Goal: Find specific page/section: Find specific page/section

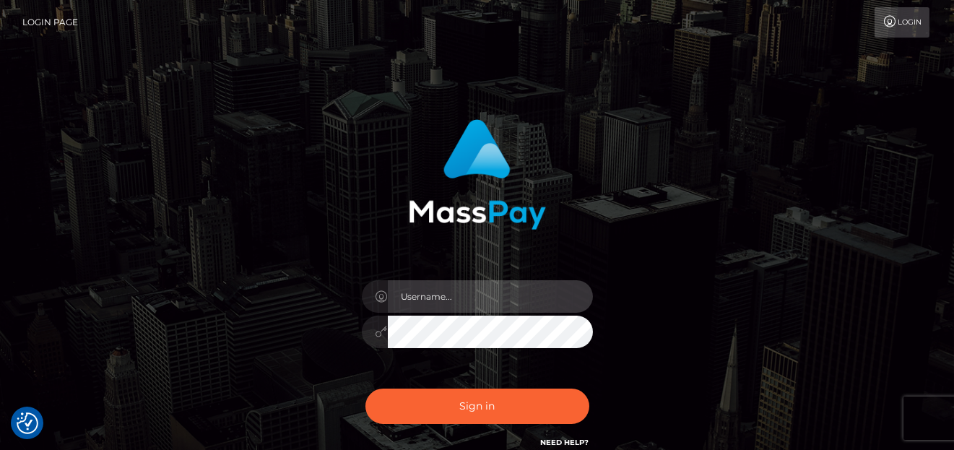
type input "[PERSON_NAME]"
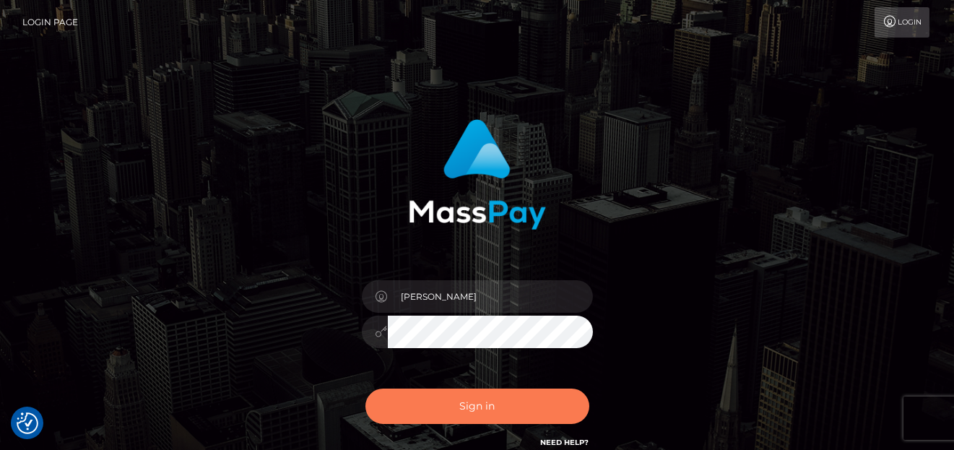
click at [480, 426] on div "Sign in Need Help?" at bounding box center [477, 412] width 253 height 64
click at [481, 418] on button "Sign in" at bounding box center [478, 406] width 224 height 35
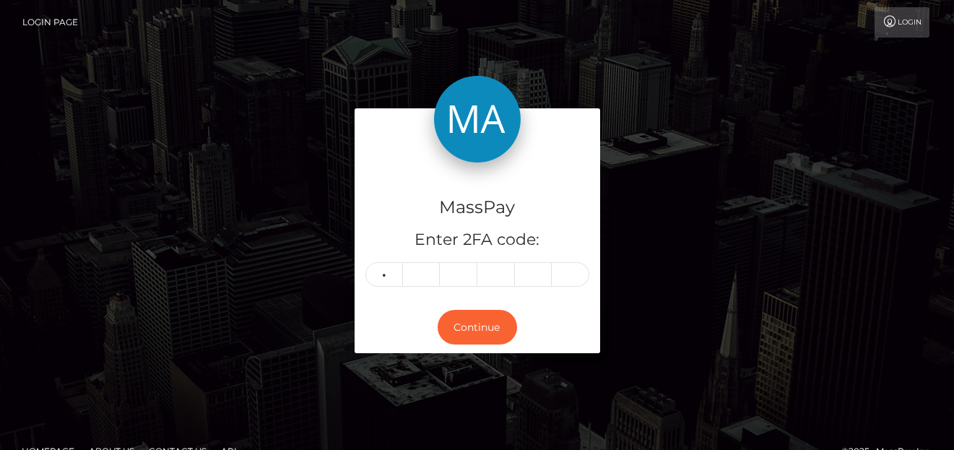
type input "8"
type input "7"
type input "9"
type input "3"
type input "4"
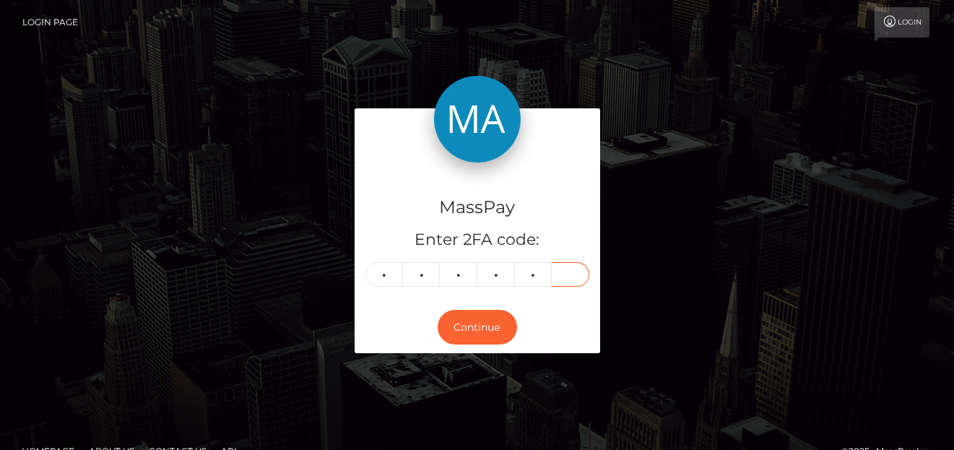
type input "1"
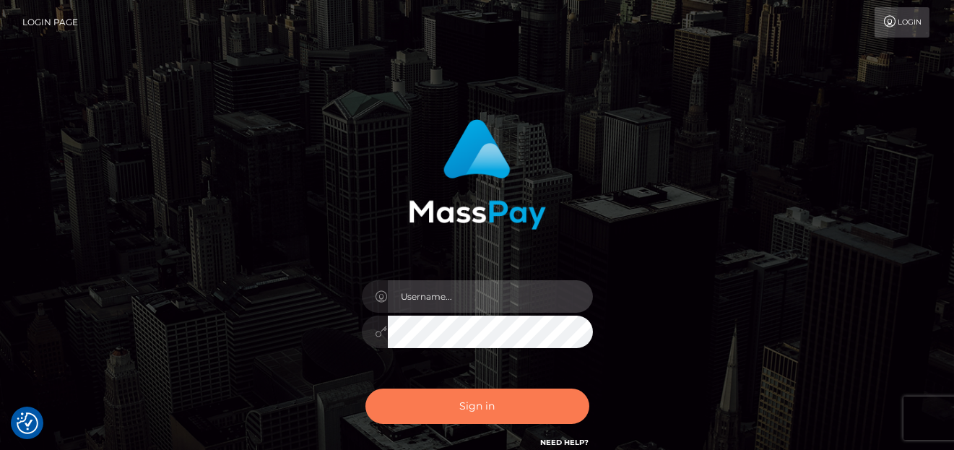
type input "[PERSON_NAME]"
drag, startPoint x: 429, startPoint y: 409, endPoint x: 427, endPoint y: 397, distance: 11.8
click at [429, 407] on button "Sign in" at bounding box center [478, 406] width 224 height 35
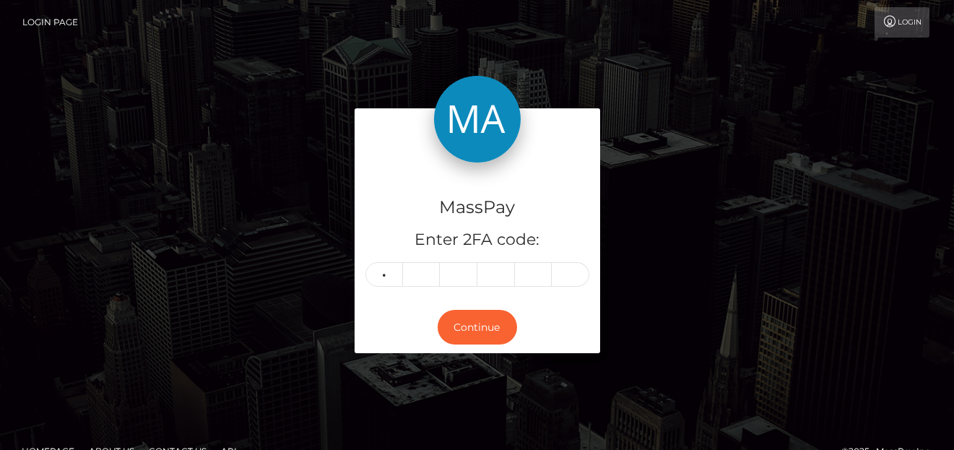
type input "2"
type input "1"
type input "3"
type input "8"
type input "3"
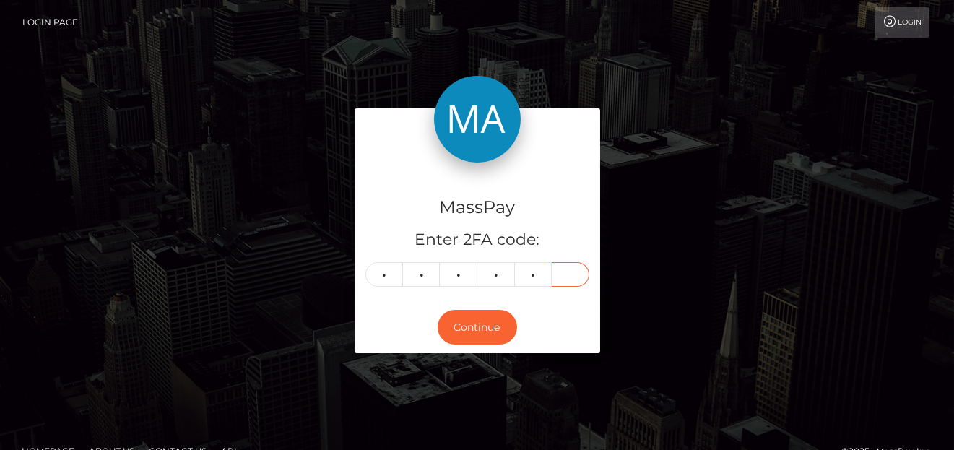
type input "9"
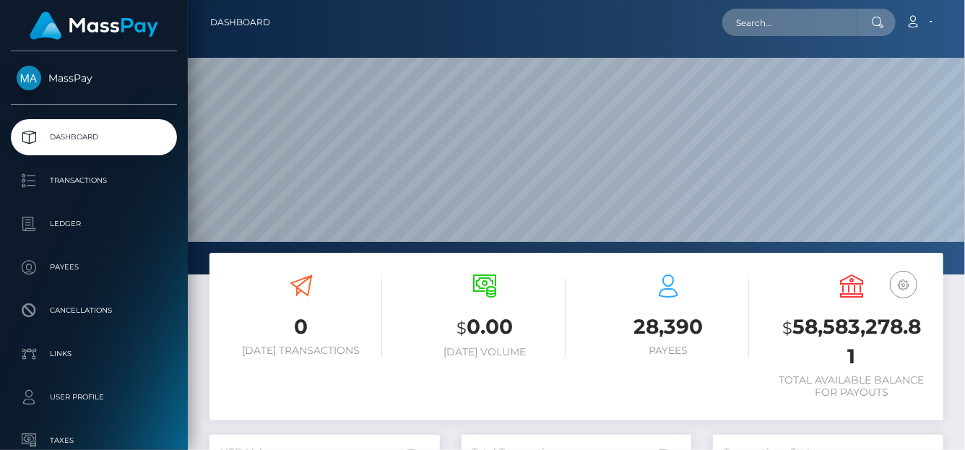
scroll to position [256, 230]
drag, startPoint x: 780, startPoint y: 35, endPoint x: 778, endPoint y: 27, distance: 7.5
click at [780, 35] on input "text" at bounding box center [790, 22] width 136 height 27
click at [778, 27] on input "text" at bounding box center [790, 22] width 136 height 27
paste input "kavonyasha@gmail.com"
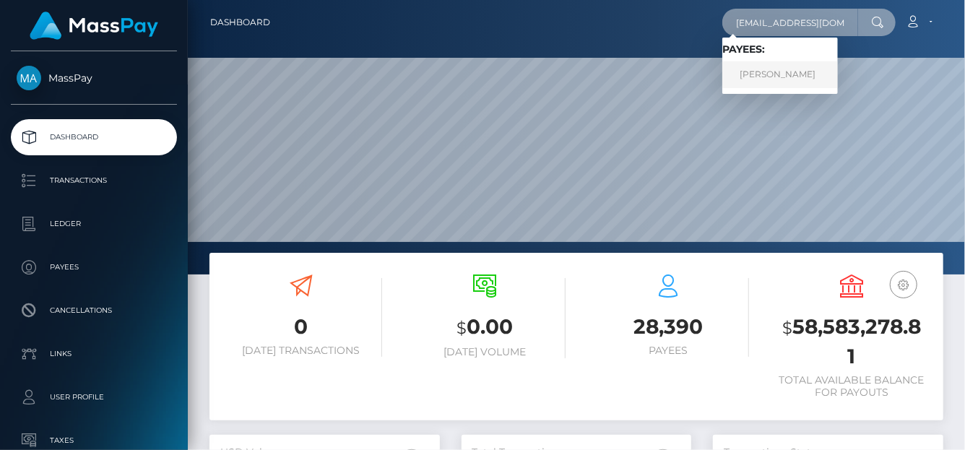
type input "kavonyasha@gmail.com"
click at [776, 64] on link "Kavon Allen" at bounding box center [780, 74] width 116 height 27
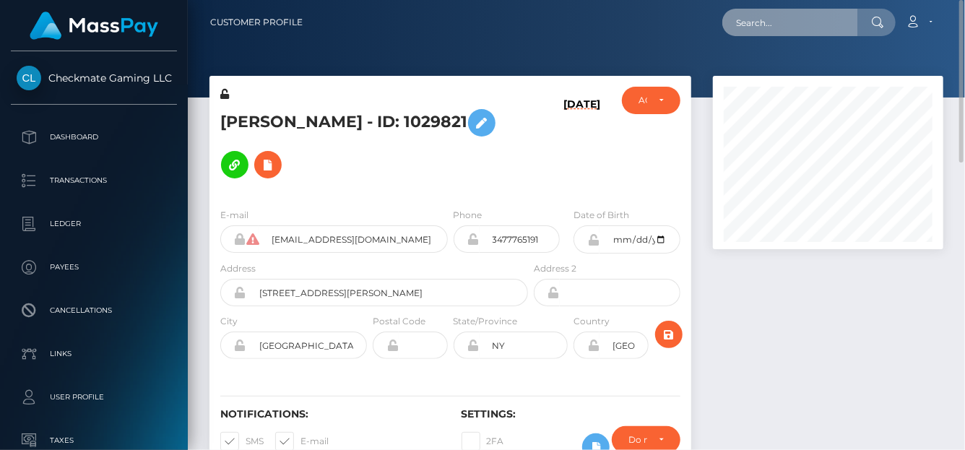
click at [761, 20] on input "text" at bounding box center [790, 22] width 136 height 27
paste input "celestialhaven09@gmail.com"
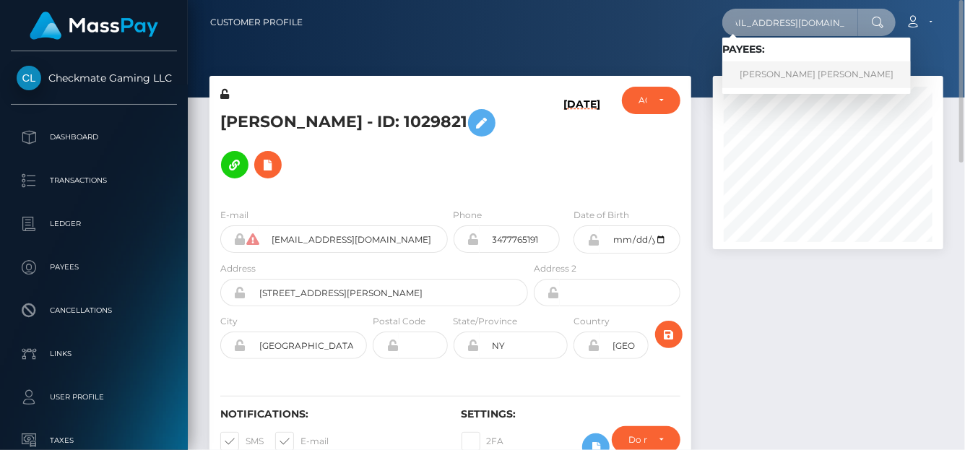
type input "celestialhaven09@gmail.com"
click at [766, 64] on link "SHARNA-KAY CHRISTINA LAWRENCE" at bounding box center [816, 74] width 189 height 27
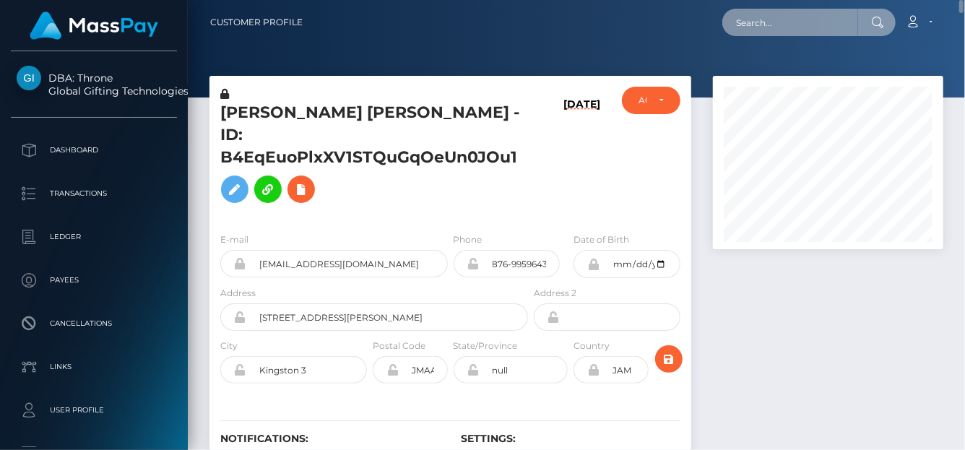
click at [754, 16] on input "text" at bounding box center [790, 22] width 136 height 27
paste input "[EMAIL_ADDRESS][DOMAIN_NAME]"
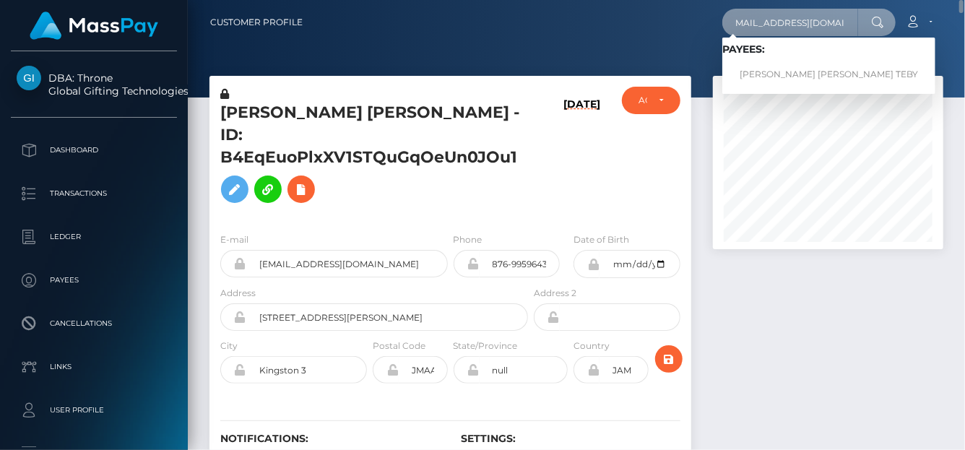
type input "[EMAIL_ADDRESS][DOMAIN_NAME]"
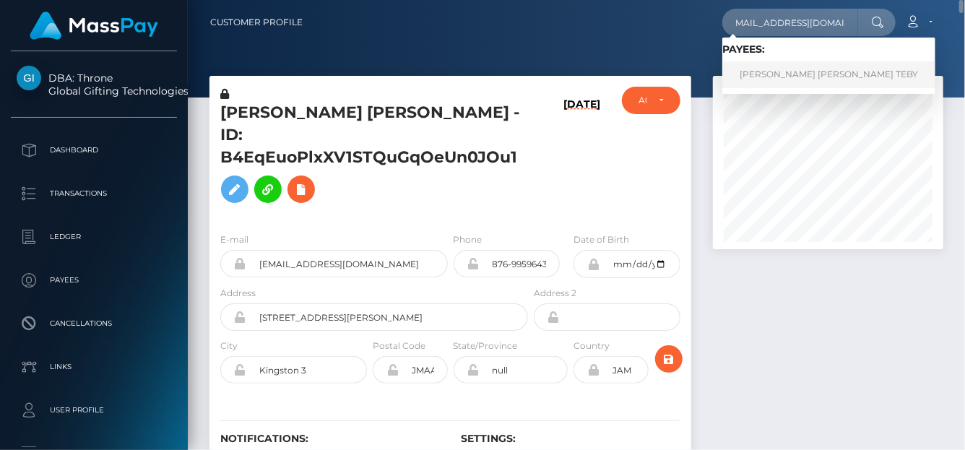
click at [756, 74] on link "ACHI SYLVIE NANCY TEBY" at bounding box center [828, 74] width 213 height 27
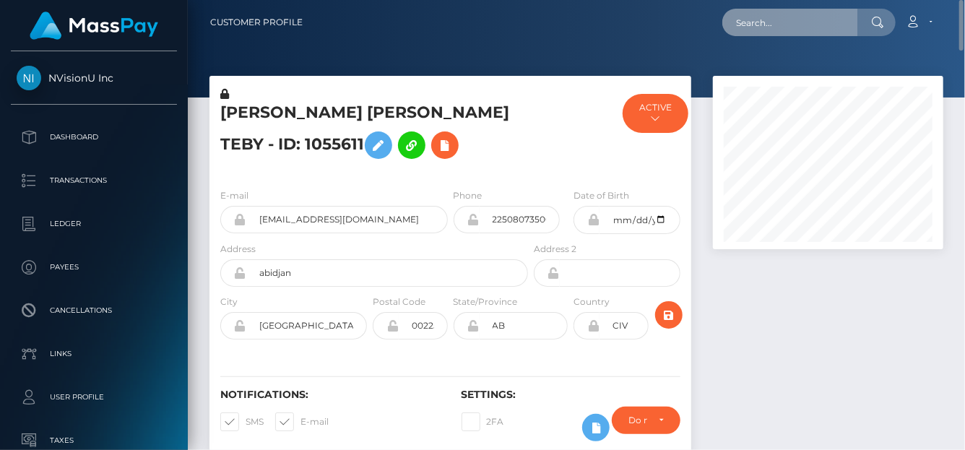
click at [784, 20] on input "text" at bounding box center [790, 22] width 136 height 27
paste input "505834105288531968"
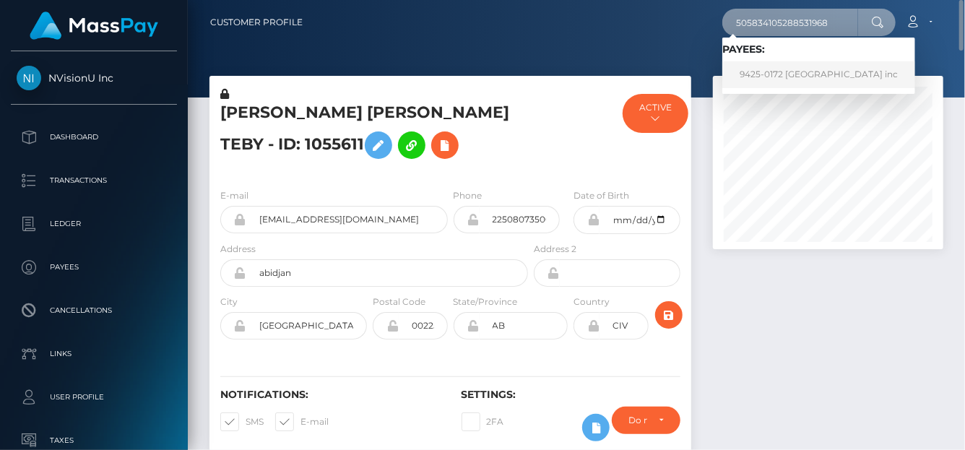
type input "505834105288531968"
click at [766, 79] on link "9425-0172 [GEOGRAPHIC_DATA] inc" at bounding box center [818, 74] width 193 height 27
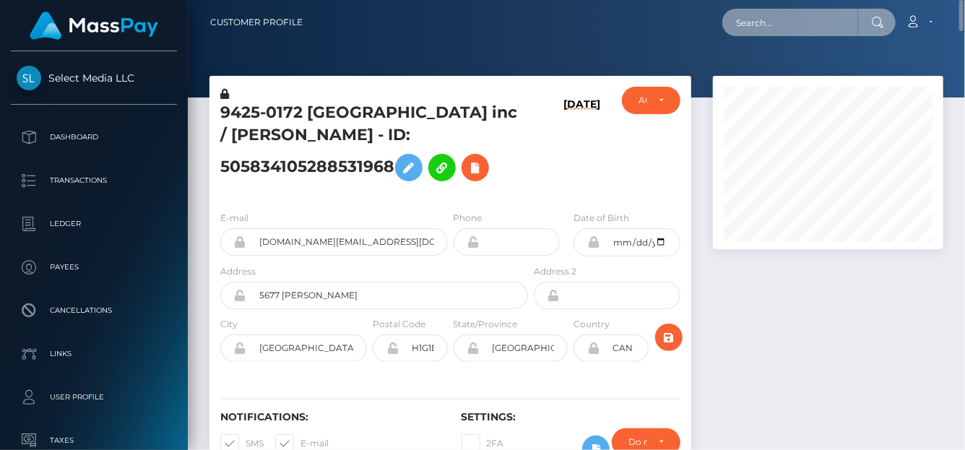
click at [752, 18] on input "text" at bounding box center [790, 22] width 136 height 27
paste input "3H2zGe15DUZynpeBmmsSkDsAqL62"
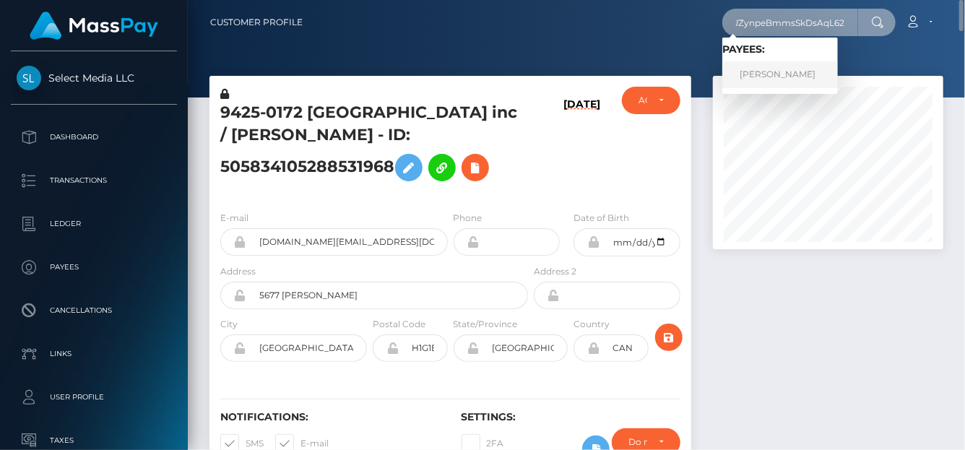
type input "3H2zGe15DUZynpeBmmsSkDsAqL62"
click at [784, 77] on link "TIFFANY MARIE OWENS" at bounding box center [780, 74] width 116 height 27
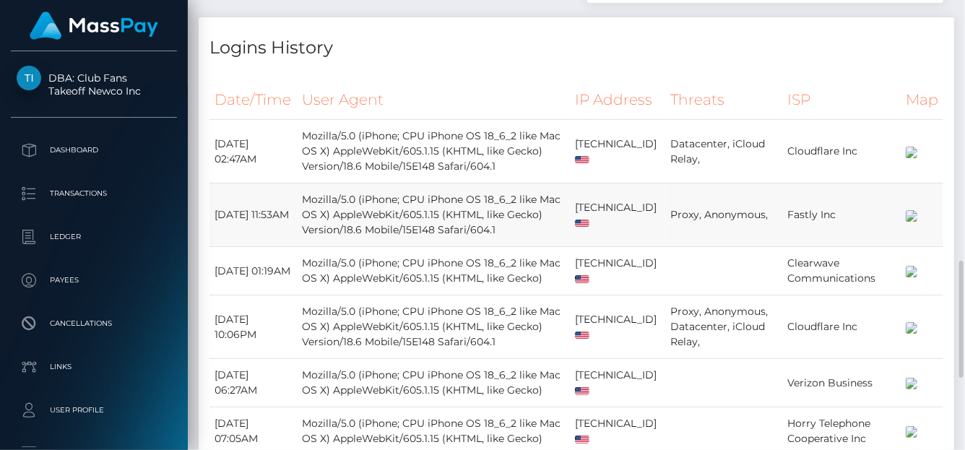
scroll to position [723, 0]
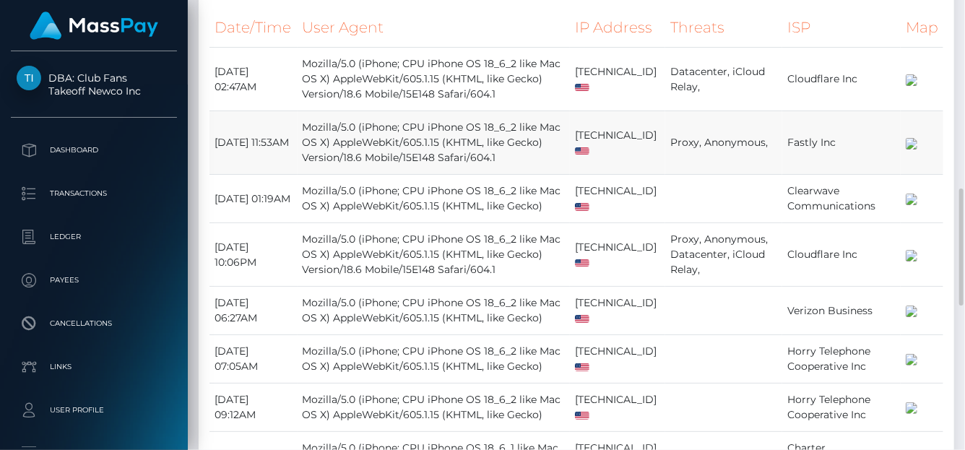
drag, startPoint x: 214, startPoint y: 33, endPoint x: 854, endPoint y: 145, distance: 650.0
click at [854, 145] on table "Date/Time User Agent IP Address Threats ISP Map" at bounding box center [577, 292] width 734 height 569
click at [458, 48] on th "User Agent" at bounding box center [434, 28] width 272 height 40
click at [507, 31] on th "User Agent" at bounding box center [434, 28] width 272 height 40
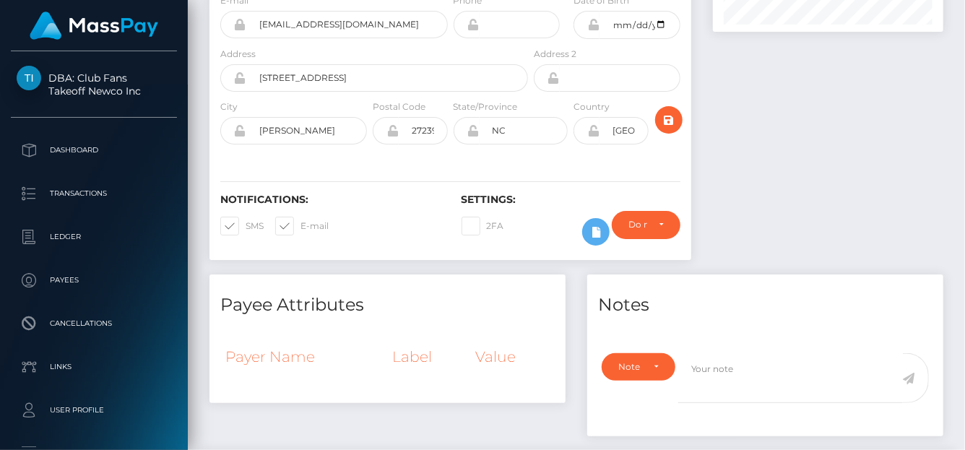
scroll to position [0, 0]
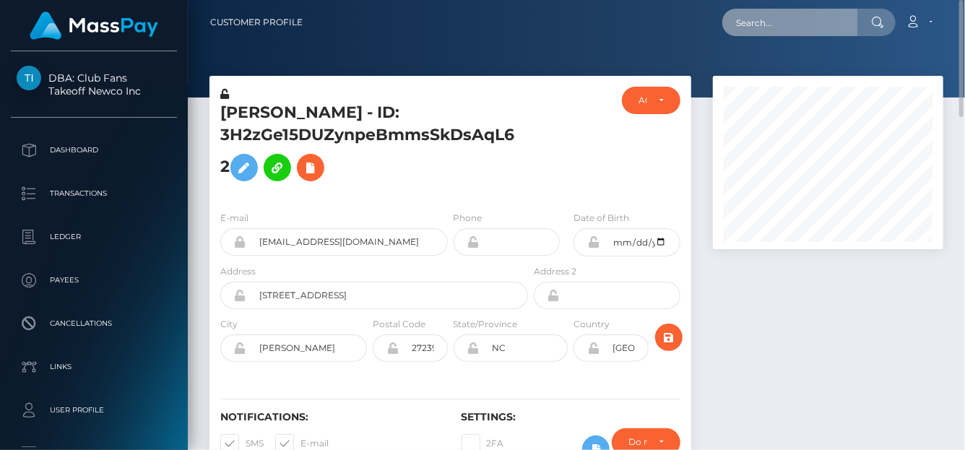
click at [764, 21] on input "text" at bounding box center [790, 22] width 136 height 27
paste input "68b1064d5f8286f185f999ce"
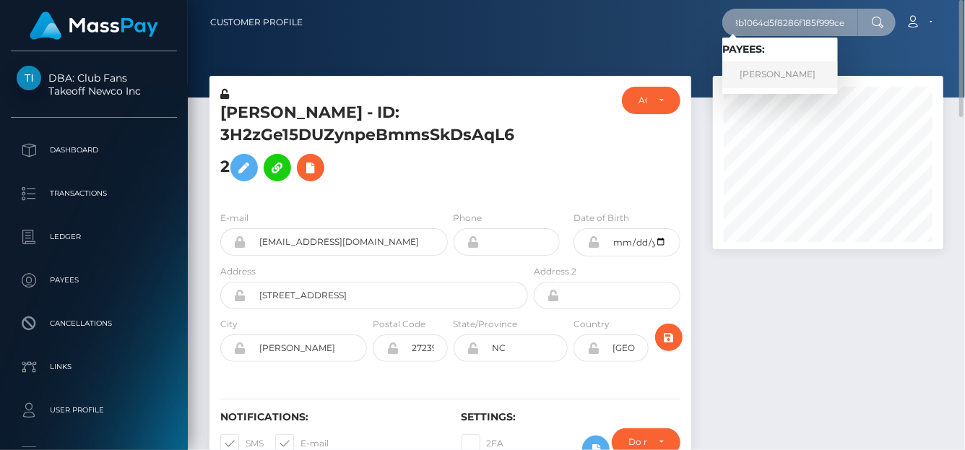
type input "68b1064d5f8286f185f999ce"
click at [750, 77] on link "Charles Chacon" at bounding box center [780, 74] width 116 height 27
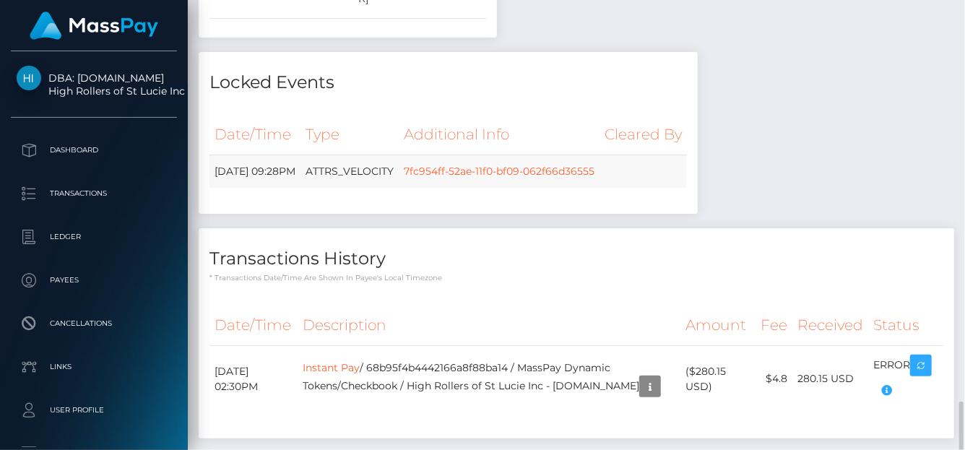
scroll to position [1229, 0]
